Goal: Find contact information: Find contact information

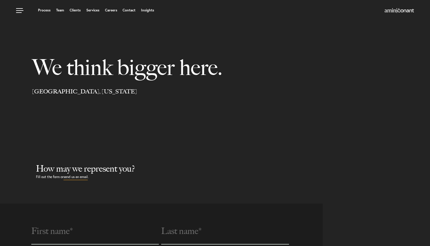
scroll to position [105, 0]
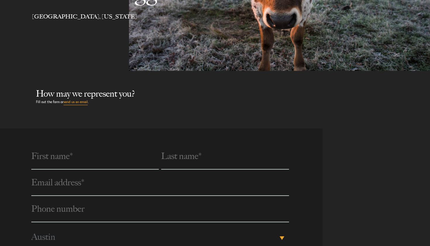
click at [78, 105] on link "send us an email" at bounding box center [76, 102] width 24 height 6
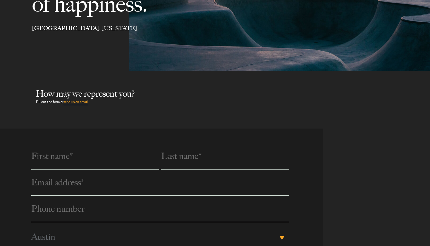
click at [78, 105] on link "send us an email" at bounding box center [76, 102] width 24 height 6
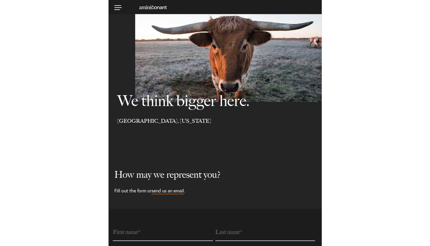
scroll to position [105, 0]
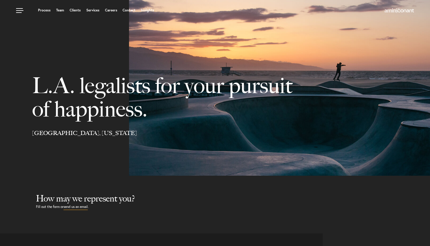
click at [25, 11] on link at bounding box center [21, 9] width 18 height 18
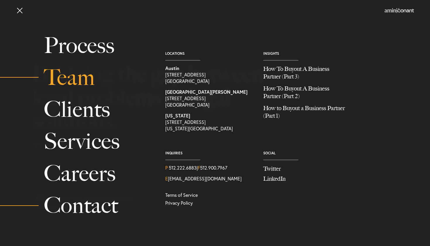
click at [74, 88] on link "Team" at bounding box center [98, 77] width 108 height 32
